Goal: Information Seeking & Learning: Learn about a topic

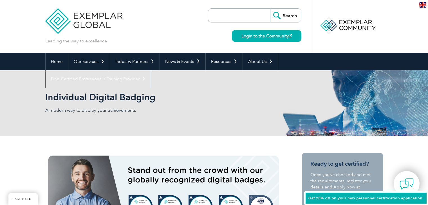
scroll to position [140, 0]
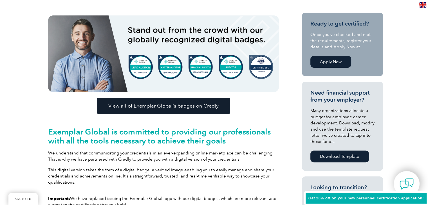
click at [346, 62] on link "Apply Now" at bounding box center [330, 62] width 41 height 12
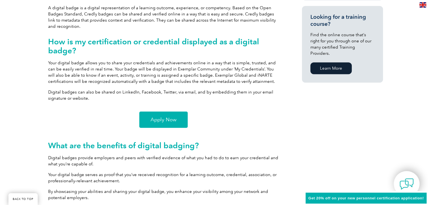
scroll to position [394, 0]
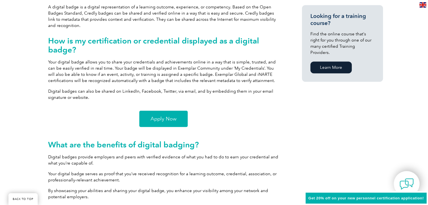
click at [163, 108] on div "Exemplar Global is committed to providing our professionals with all the tools …" at bounding box center [163, 183] width 236 height 638
click at [164, 117] on span "Apply Now" at bounding box center [164, 119] width 26 height 5
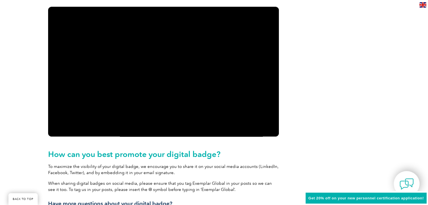
scroll to position [591, 0]
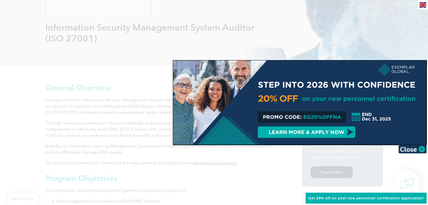
scroll to position [84, 0]
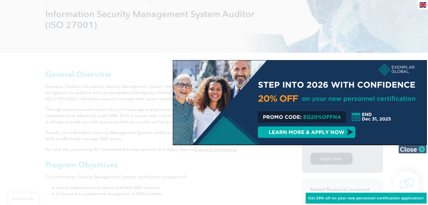
click at [417, 149] on img at bounding box center [413, 149] width 28 height 8
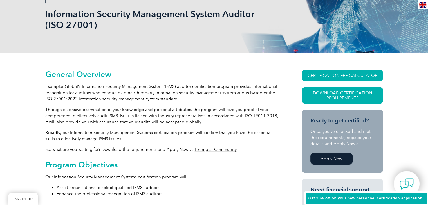
scroll to position [225, 0]
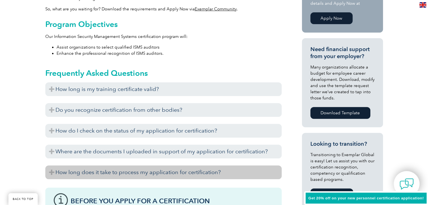
click at [143, 174] on h3 "How long does it take to process my application for certification?" at bounding box center [163, 173] width 236 height 14
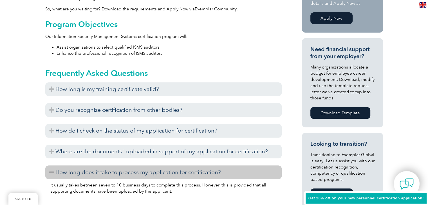
click at [143, 174] on h3 "How long does it take to process my application for certification?" at bounding box center [163, 173] width 236 height 14
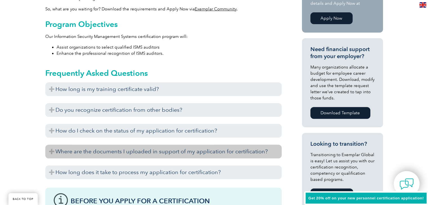
click at [136, 150] on h3 "Where are the documents I uploaded in support of my application for certificati…" at bounding box center [163, 152] width 236 height 14
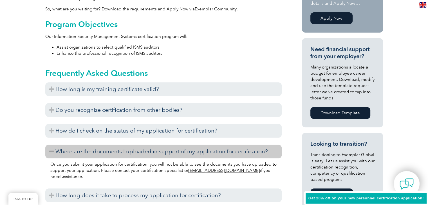
click at [136, 150] on h3 "Where are the documents I uploaded in support of my application for certificati…" at bounding box center [163, 152] width 236 height 14
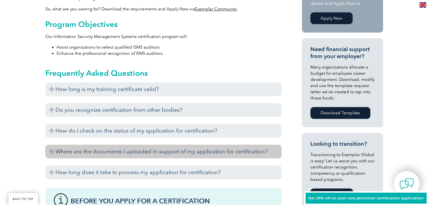
click at [132, 148] on h3 "Where are the documents I uploaded in support of my application for certificati…" at bounding box center [163, 152] width 236 height 14
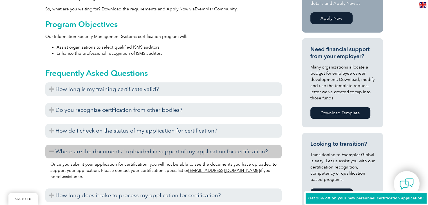
click at [127, 146] on h3 "Where are the documents I uploaded in support of my application for certificati…" at bounding box center [163, 152] width 236 height 14
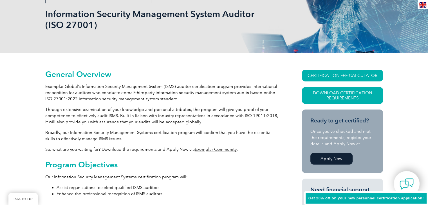
scroll to position [0, 0]
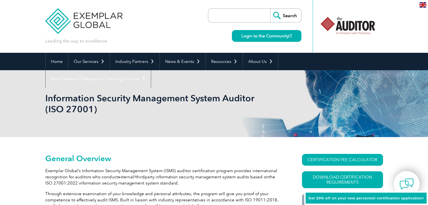
drag, startPoint x: 359, startPoint y: 27, endPoint x: 400, endPoint y: 30, distance: 40.3
click at [400, 30] on header "Leading the way to excellence Search" at bounding box center [214, 26] width 428 height 53
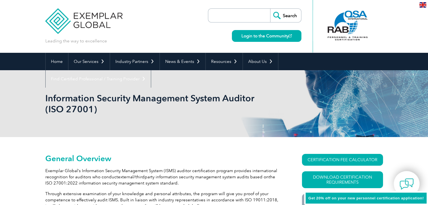
drag, startPoint x: 349, startPoint y: 23, endPoint x: 399, endPoint y: 28, distance: 50.6
click at [399, 28] on header "Leading the way to excellence Search" at bounding box center [214, 26] width 428 height 53
drag, startPoint x: 350, startPoint y: 28, endPoint x: 398, endPoint y: 34, distance: 48.0
click at [398, 34] on header "Leading the way to excellence Search" at bounding box center [214, 26] width 428 height 53
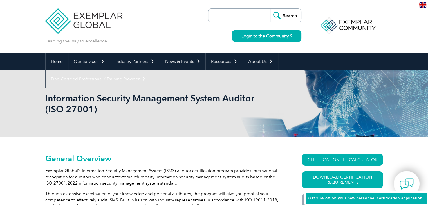
drag, startPoint x: 343, startPoint y: 25, endPoint x: 392, endPoint y: 29, distance: 49.4
click at [392, 29] on header "Leading the way to excellence Search" at bounding box center [214, 26] width 428 height 53
drag, startPoint x: 347, startPoint y: 28, endPoint x: 406, endPoint y: 30, distance: 59.4
click at [406, 30] on header "Leading the way to excellence Search" at bounding box center [214, 26] width 428 height 53
drag, startPoint x: 340, startPoint y: 27, endPoint x: 388, endPoint y: 29, distance: 47.9
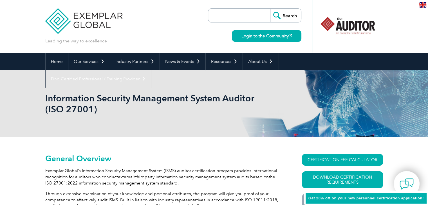
click at [396, 31] on header "Leading the way to excellence Search" at bounding box center [214, 26] width 428 height 53
